Goal: Navigation & Orientation: Find specific page/section

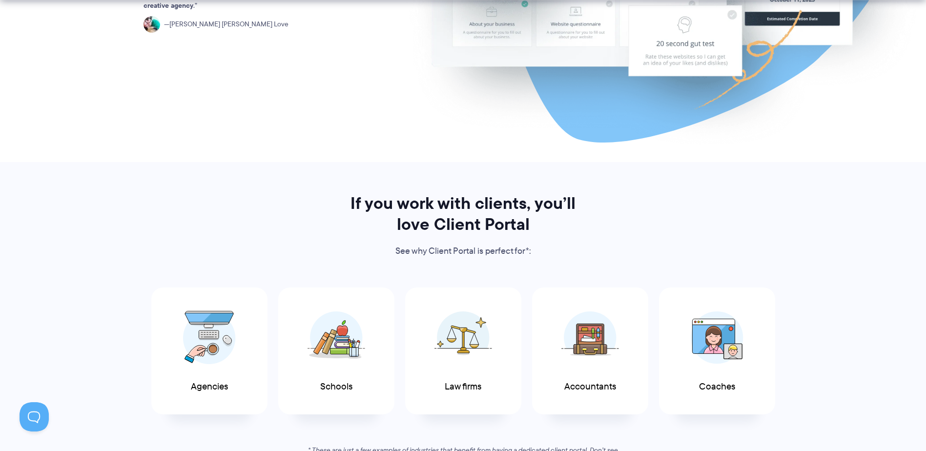
scroll to position [537, 0]
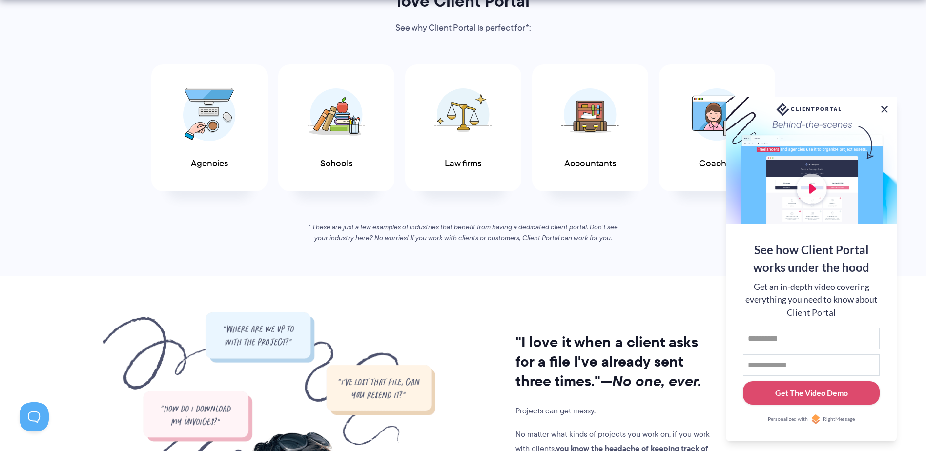
click at [884, 110] on button at bounding box center [885, 109] width 12 height 12
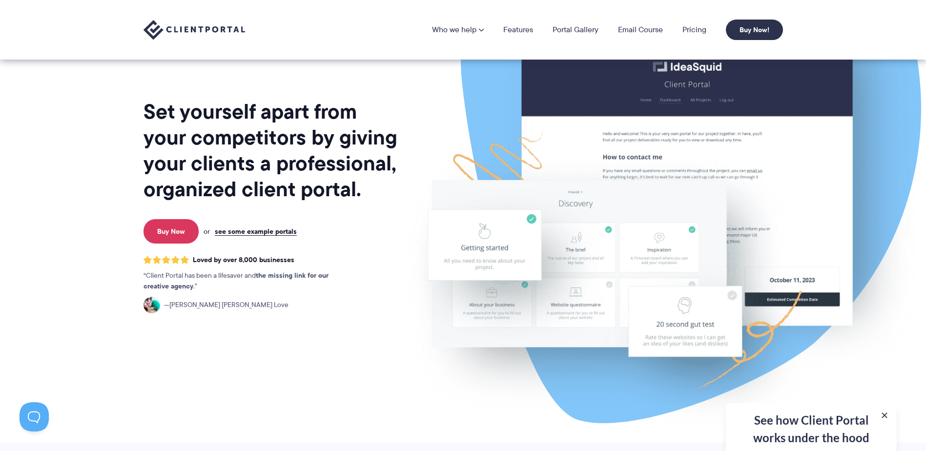
scroll to position [0, 0]
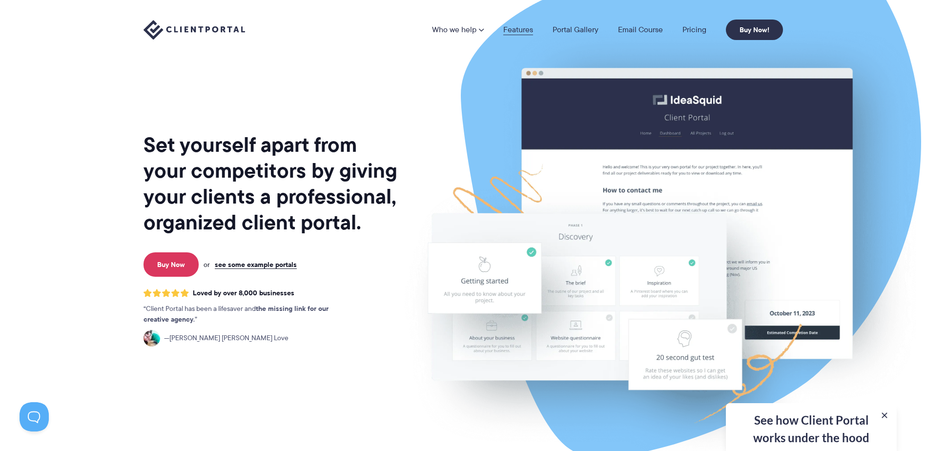
click at [521, 30] on link "Features" at bounding box center [518, 30] width 30 height 8
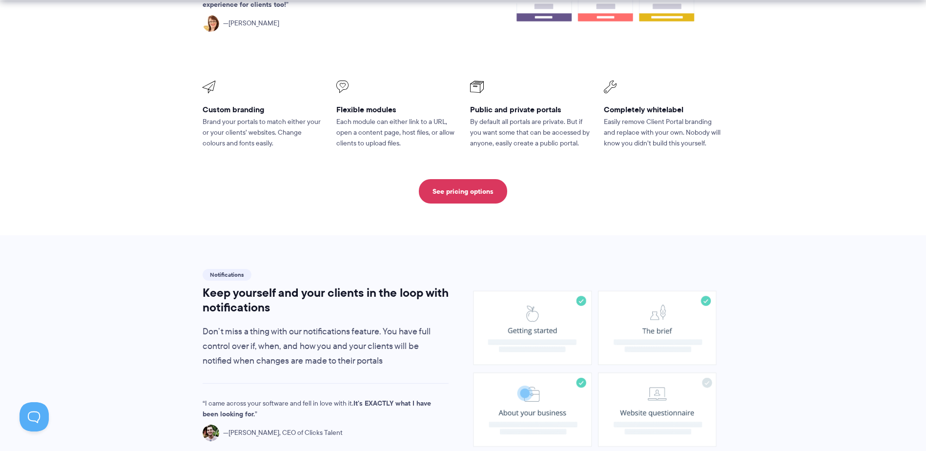
scroll to position [488, 0]
